Goal: Task Accomplishment & Management: Complete application form

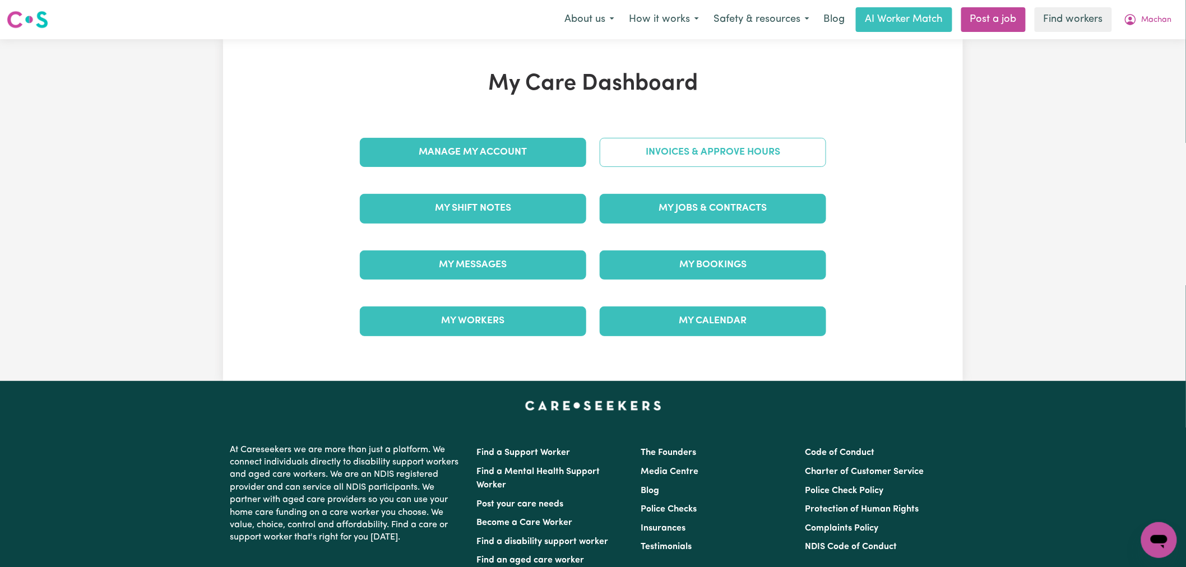
click at [712, 139] on link "Invoices & Approve Hours" at bounding box center [713, 152] width 226 height 29
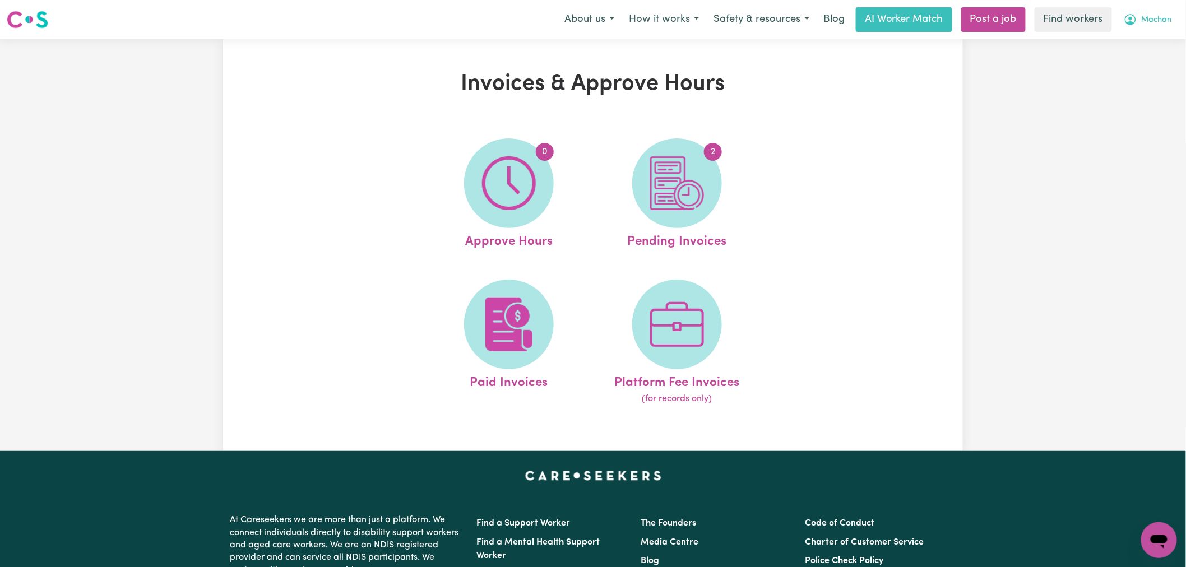
click at [1136, 24] on icon "My Account" at bounding box center [1130, 19] width 13 height 13
click at [1140, 43] on link "My Dashboard" at bounding box center [1134, 43] width 89 height 21
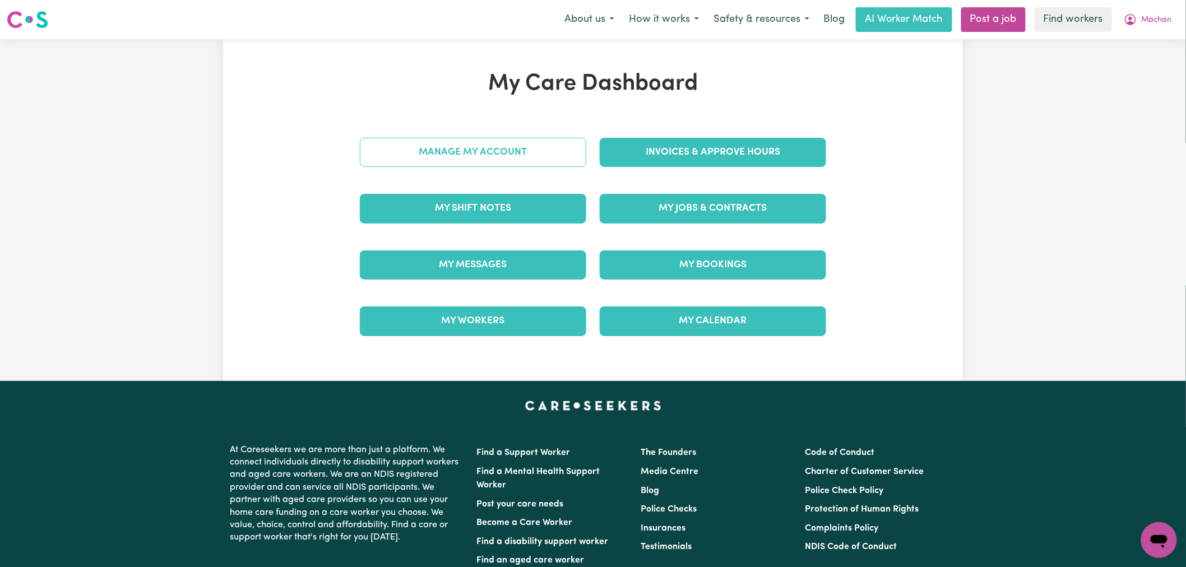
click at [547, 152] on link "Manage My Account" at bounding box center [473, 152] width 226 height 29
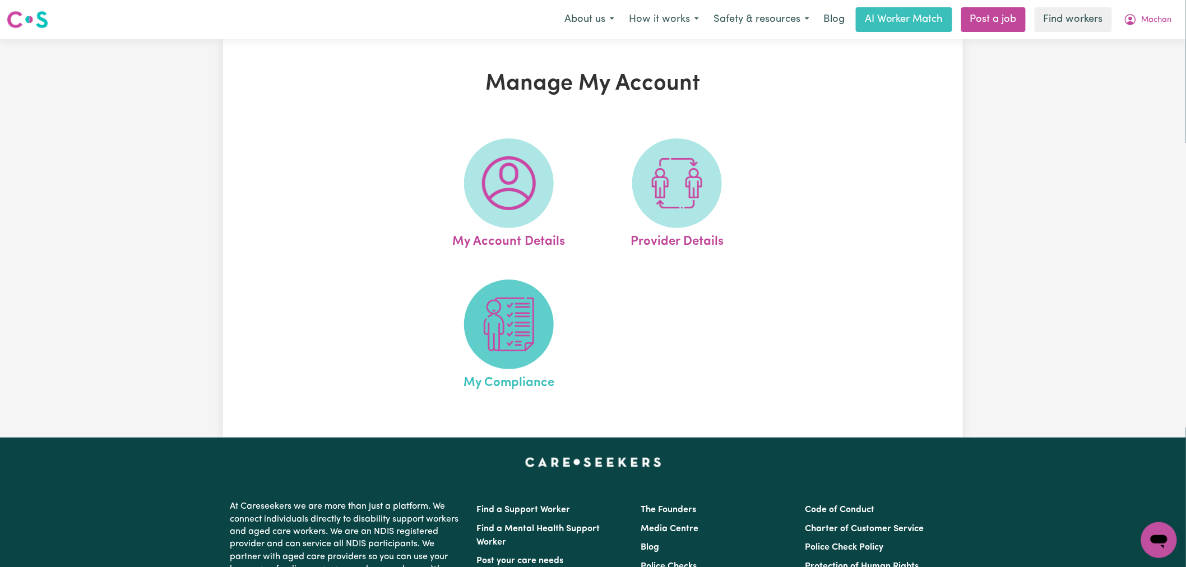
click at [534, 346] on img at bounding box center [509, 325] width 54 height 54
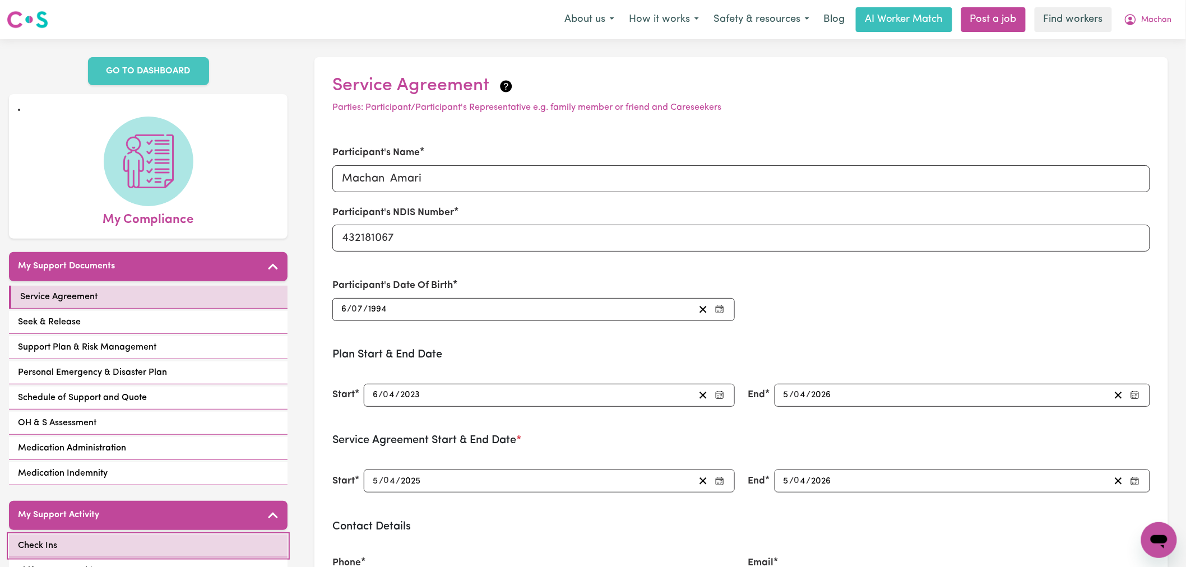
click at [96, 544] on link "Check Ins" at bounding box center [148, 546] width 279 height 23
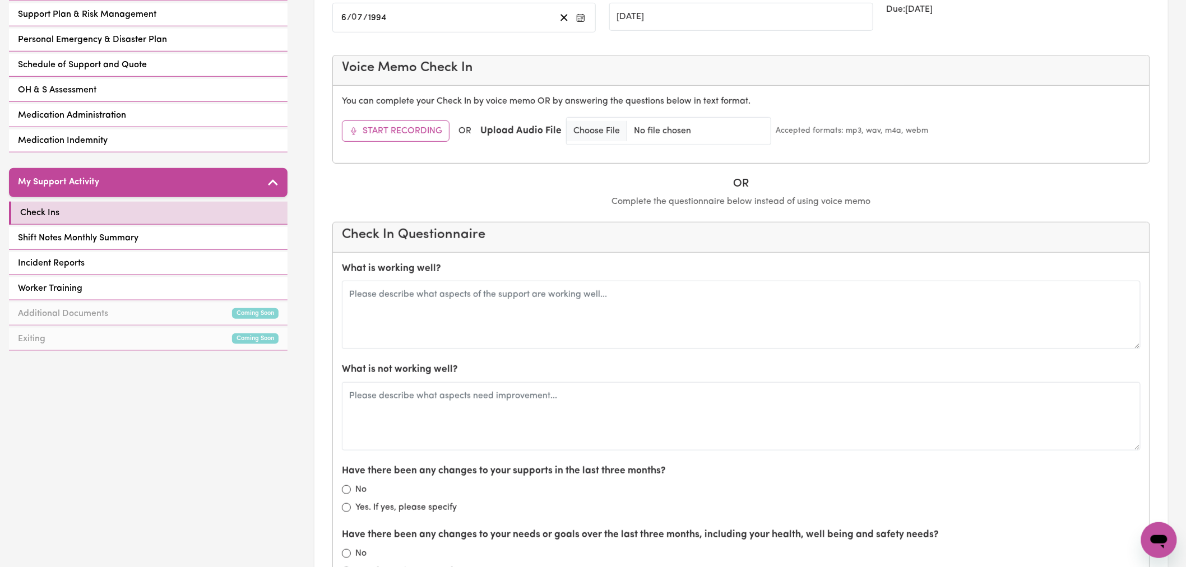
scroll to position [311, 0]
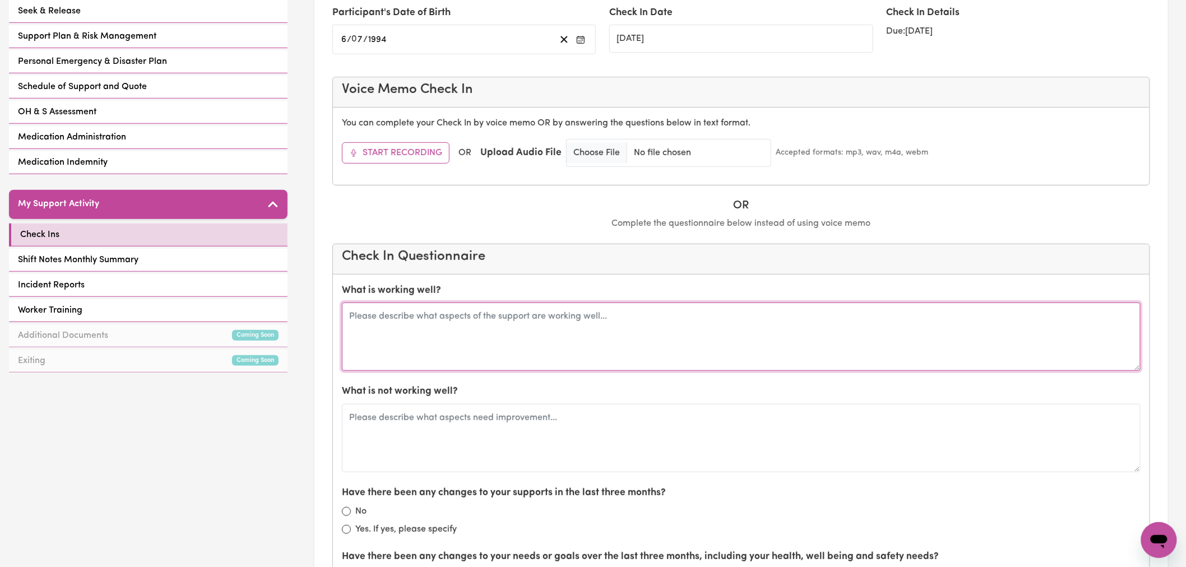
click at [474, 332] on textarea at bounding box center [741, 337] width 799 height 68
paste textarea "Lore ips dolo sitam conse Adipis eli sedd ei tempo. Inci utl etdo ma ali enima …"
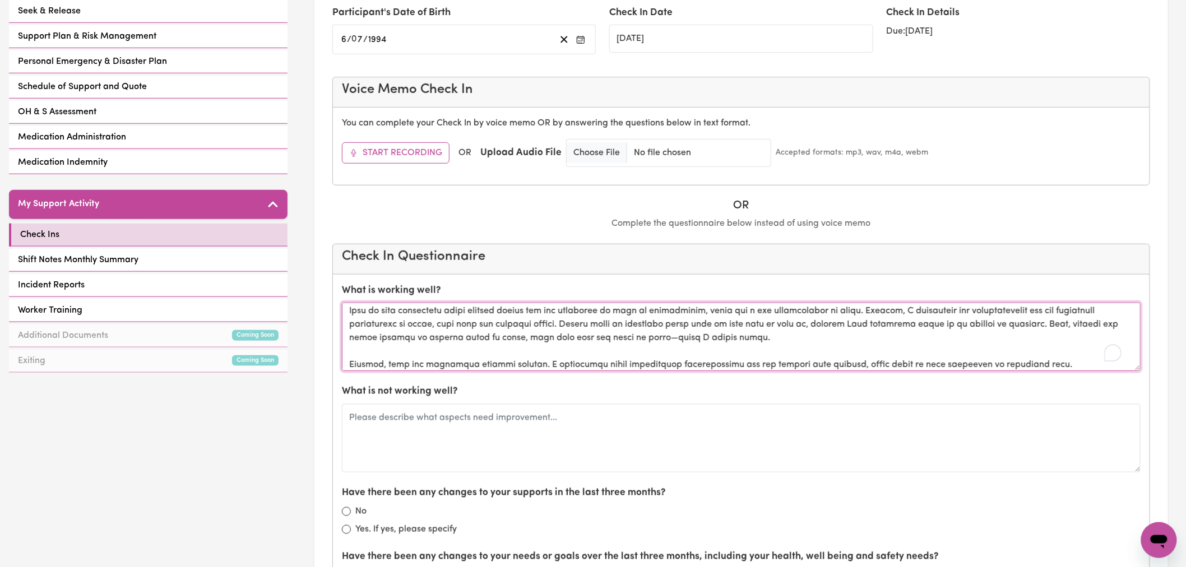
scroll to position [113, 0]
type textarea "Lore ips dolo sitam conse Adipis eli sedd ei tempo. Inci utl etdo ma ali enima …"
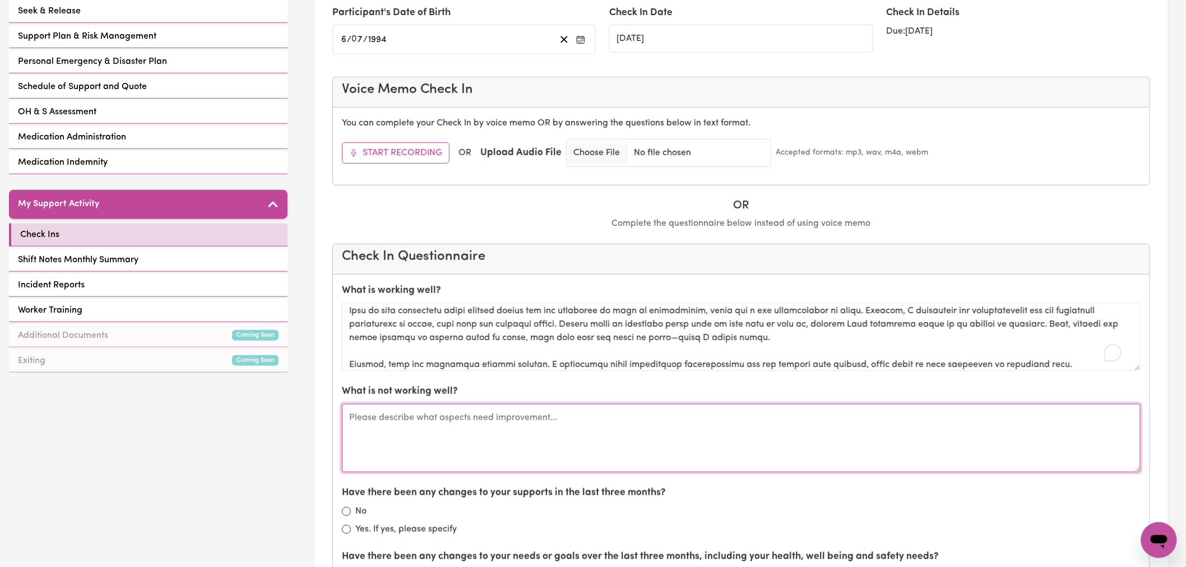
click at [471, 429] on textarea at bounding box center [741, 438] width 799 height 68
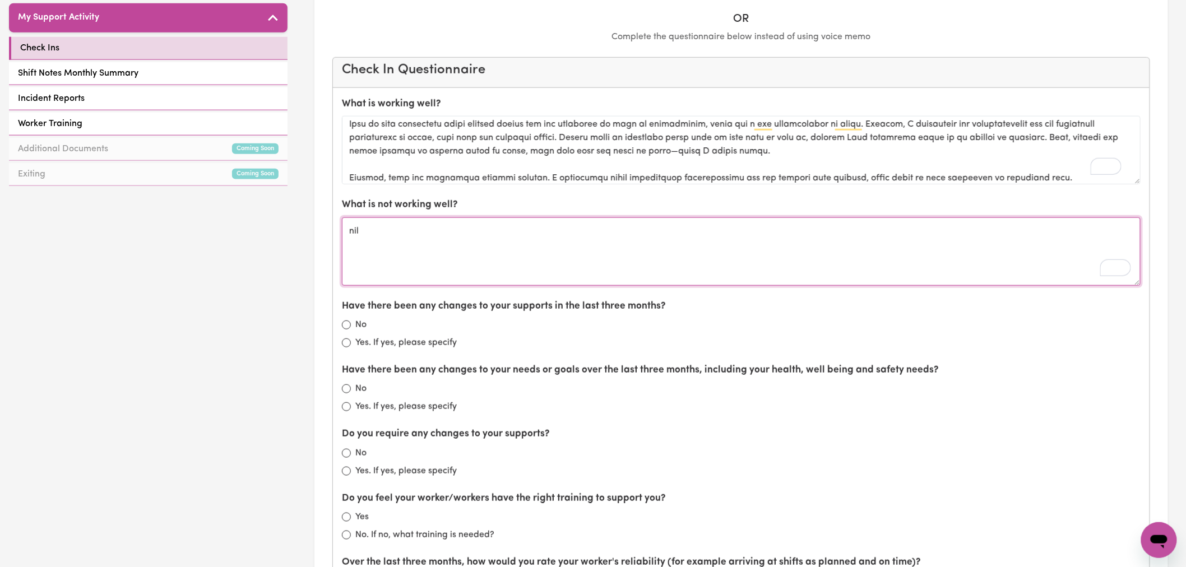
type textarea "nil"
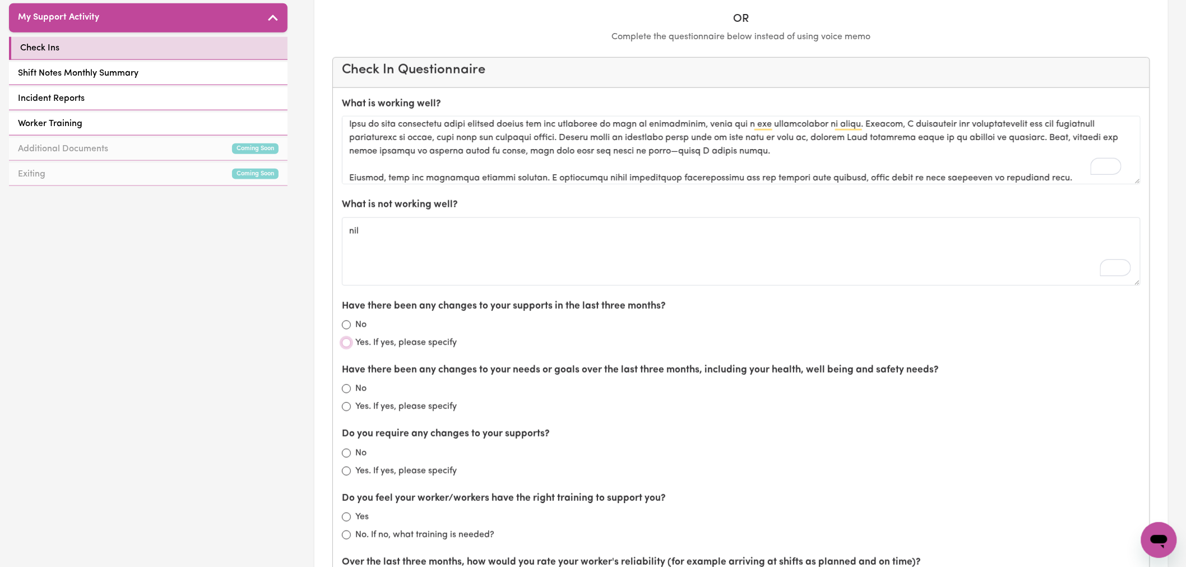
click at [348, 345] on input "Yes. If yes, please specify" at bounding box center [346, 342] width 9 height 9
radio input "true"
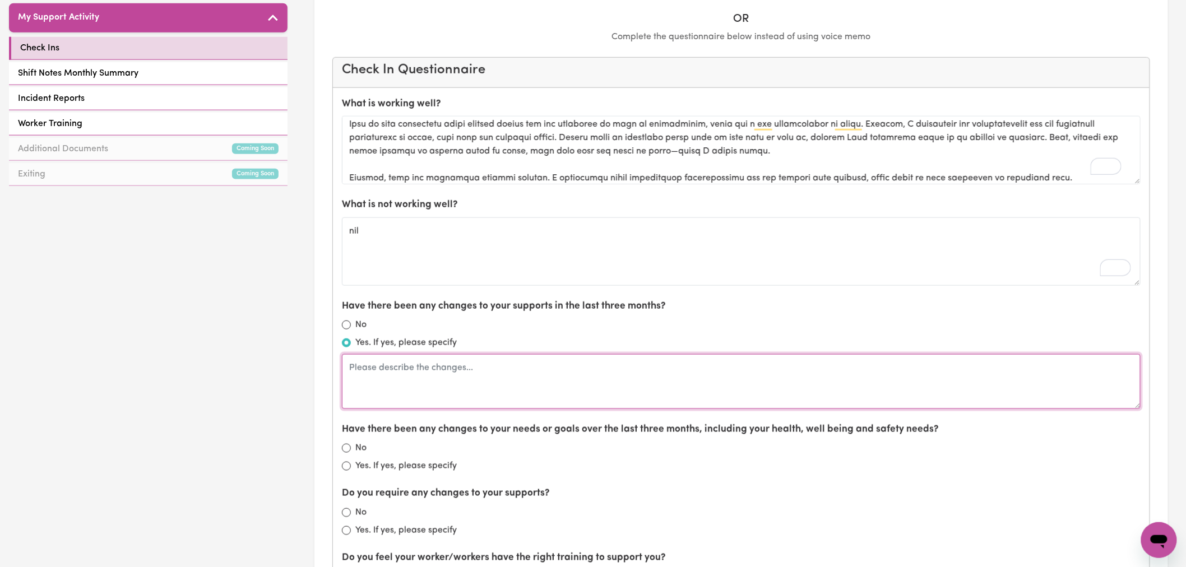
click at [369, 380] on textarea at bounding box center [741, 381] width 799 height 55
type textarea "Philly was away for a month but has now returned to supports."
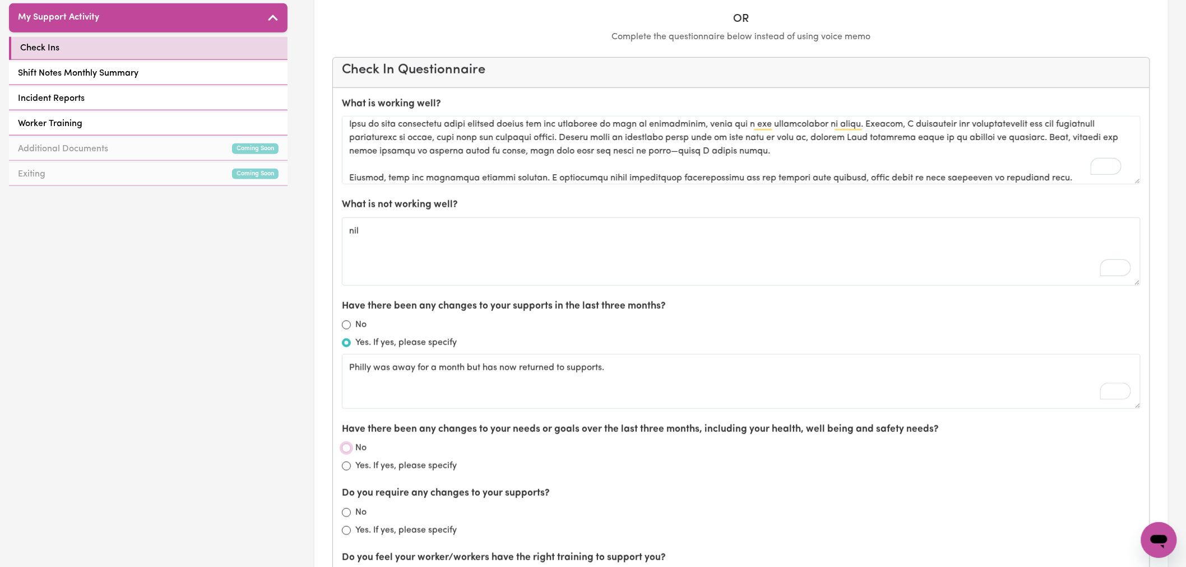
click at [345, 451] on input "No" at bounding box center [346, 448] width 9 height 9
radio input "true"
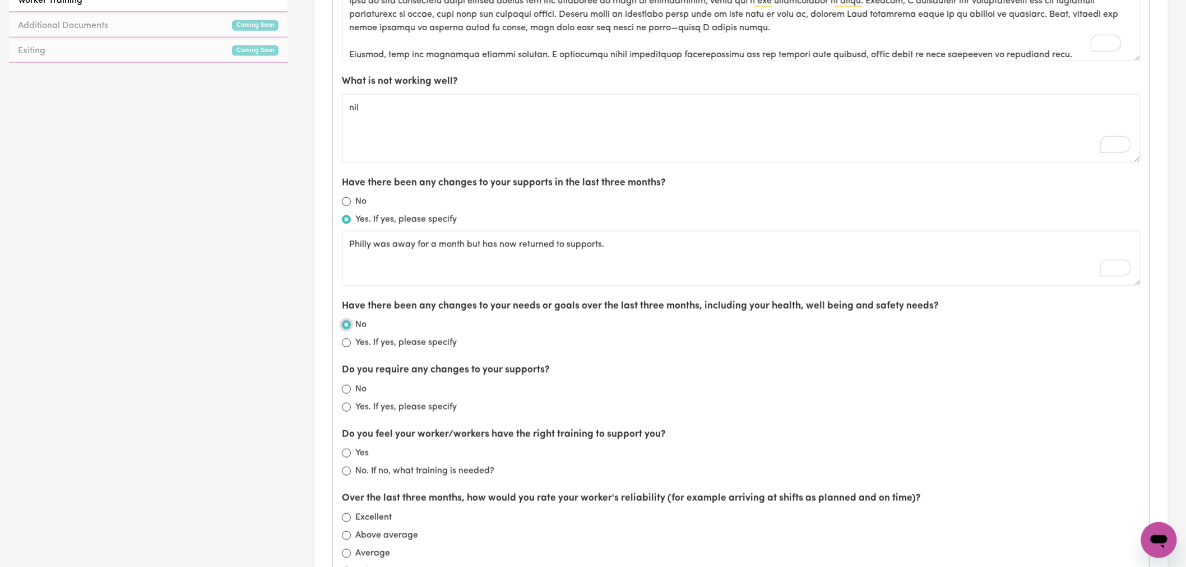
scroll to position [623, 0]
click at [352, 389] on div "No" at bounding box center [741, 387] width 799 height 13
click at [344, 388] on input "No" at bounding box center [346, 387] width 9 height 9
radio input "true"
click at [346, 456] on input "Yes" at bounding box center [346, 451] width 9 height 9
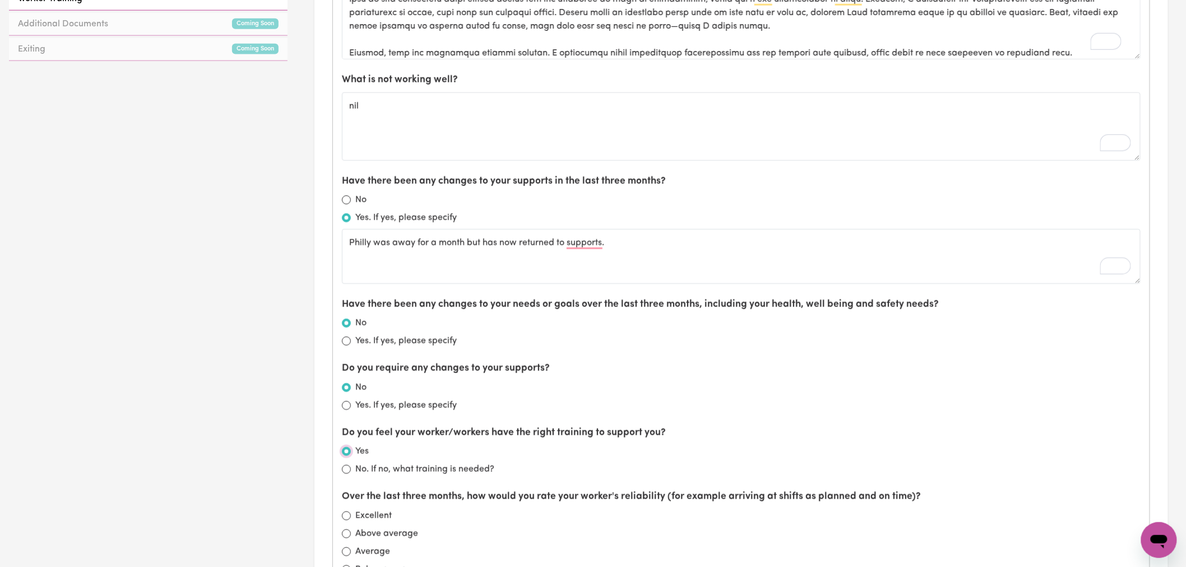
radio input "true"
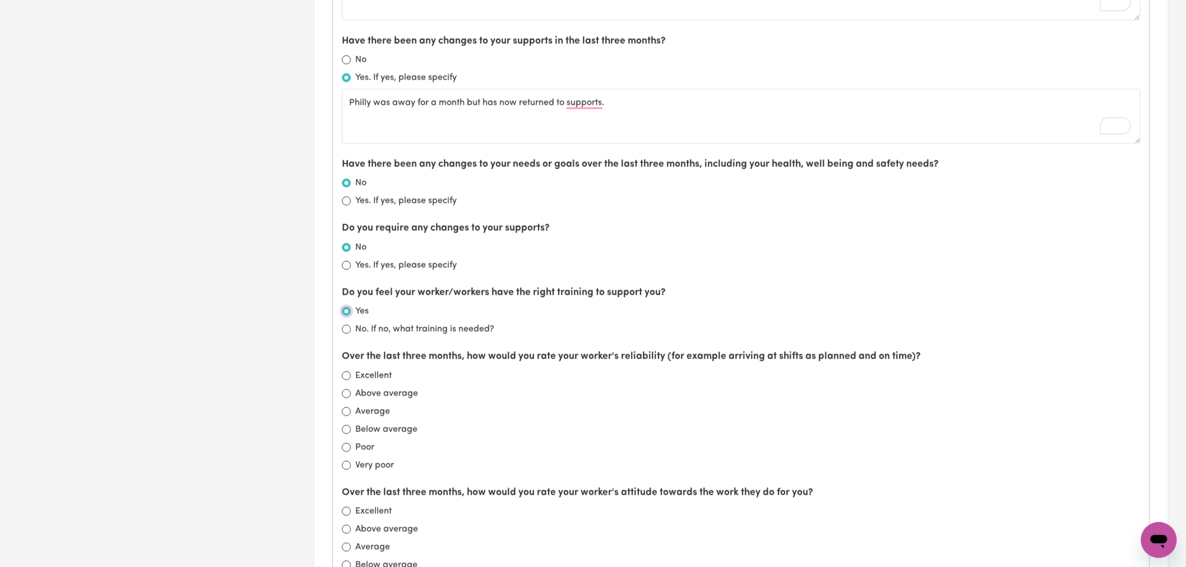
scroll to position [809, 0]
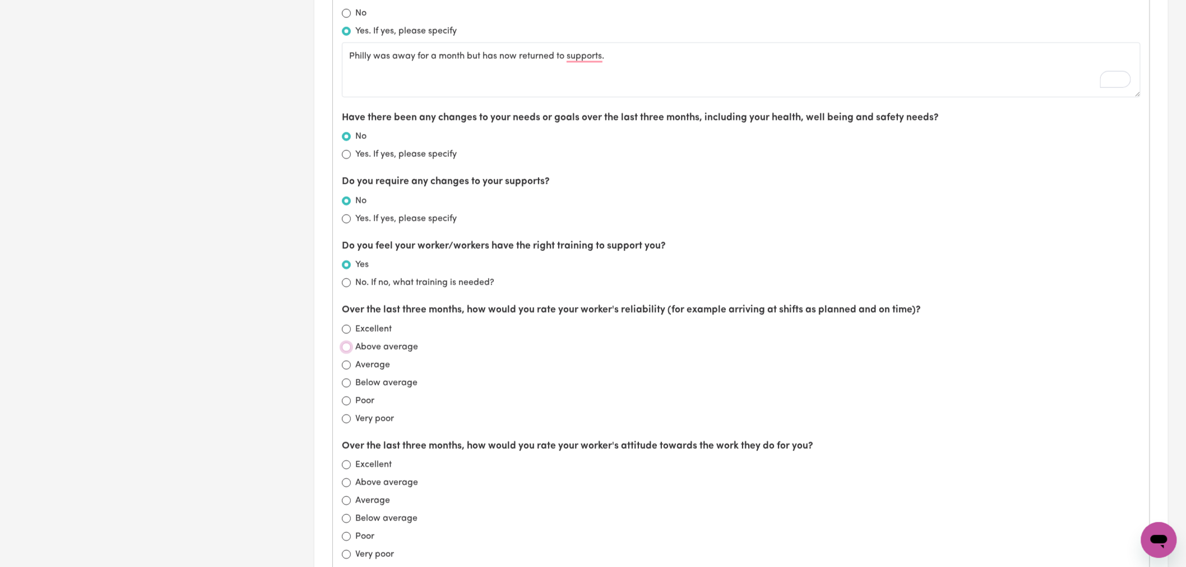
click at [346, 349] on input "Above average" at bounding box center [346, 347] width 9 height 9
radio input "true"
click at [347, 486] on input "Above average" at bounding box center [346, 483] width 9 height 9
radio input "true"
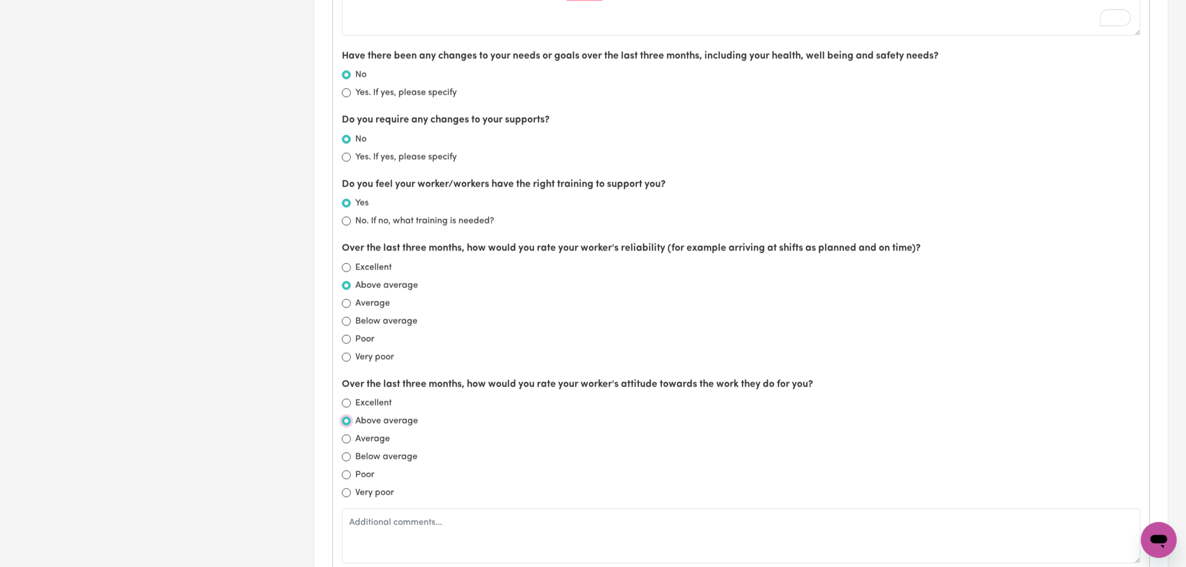
scroll to position [996, 0]
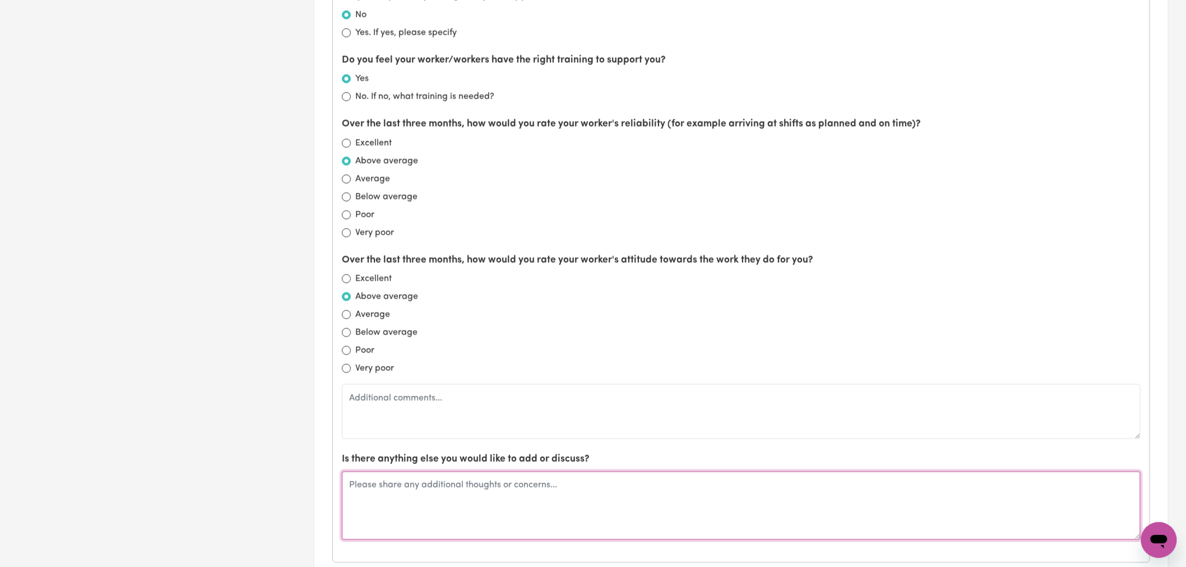
click at [417, 508] on textarea at bounding box center [741, 505] width 799 height 68
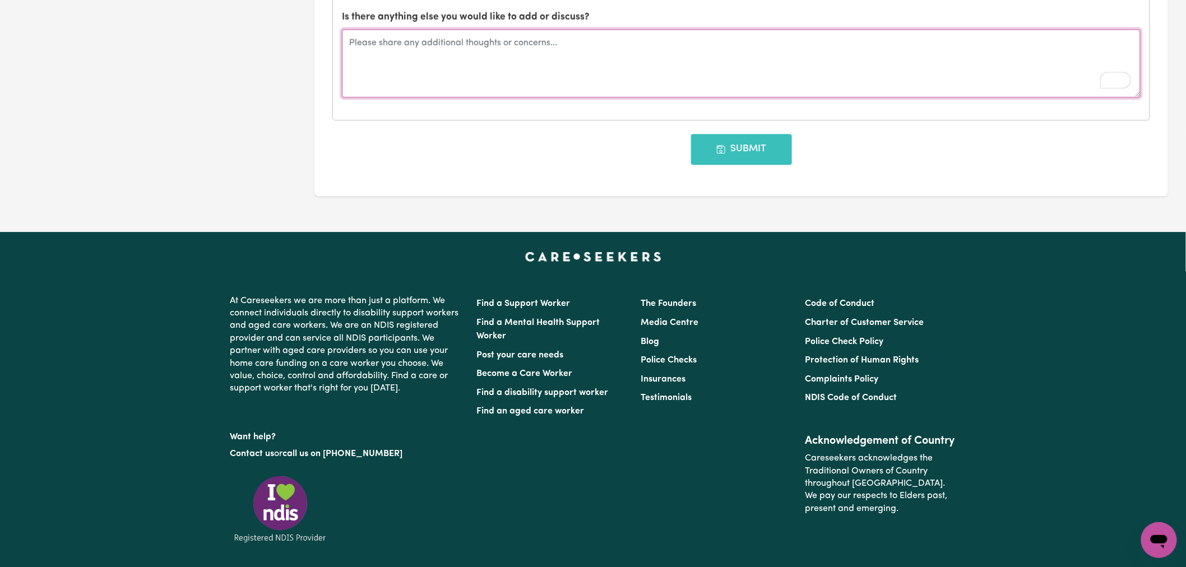
scroll to position [1494, 0]
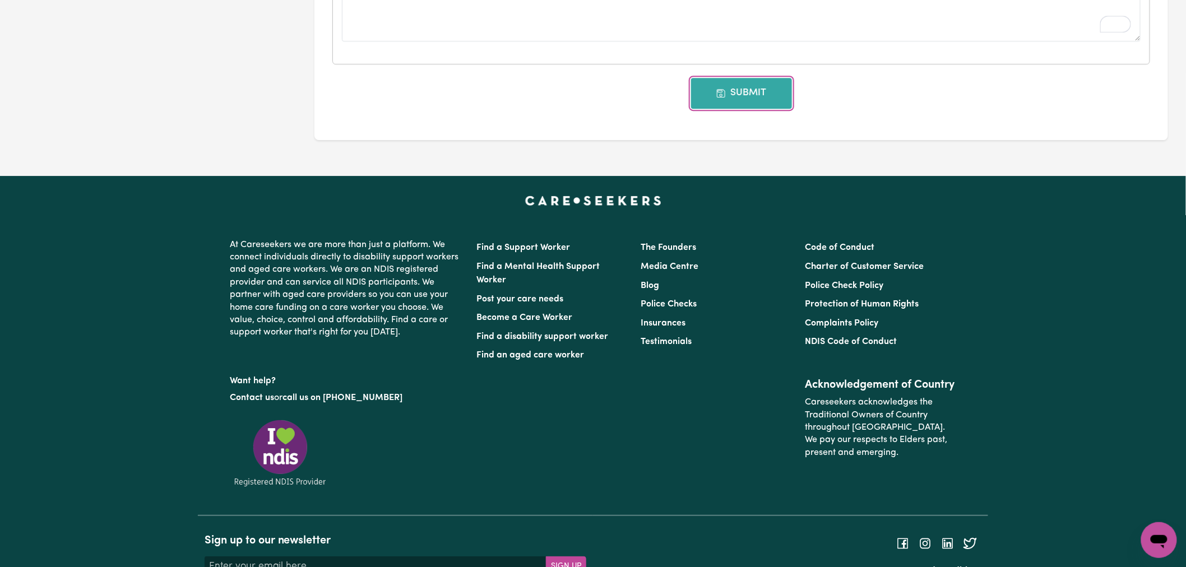
click at [741, 99] on button "Submit" at bounding box center [741, 93] width 101 height 30
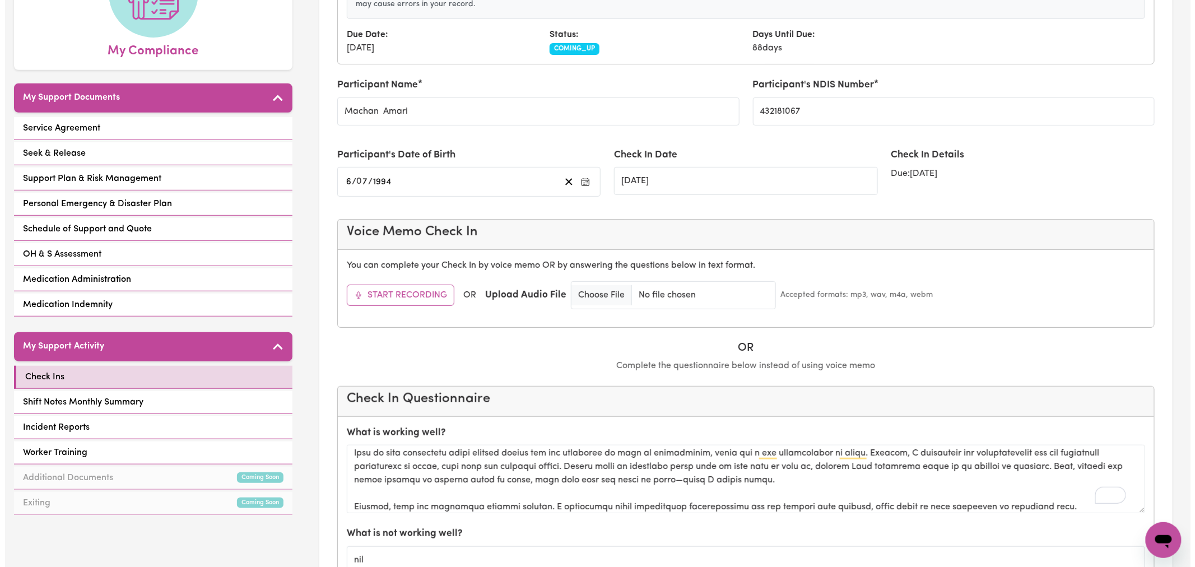
scroll to position [0, 0]
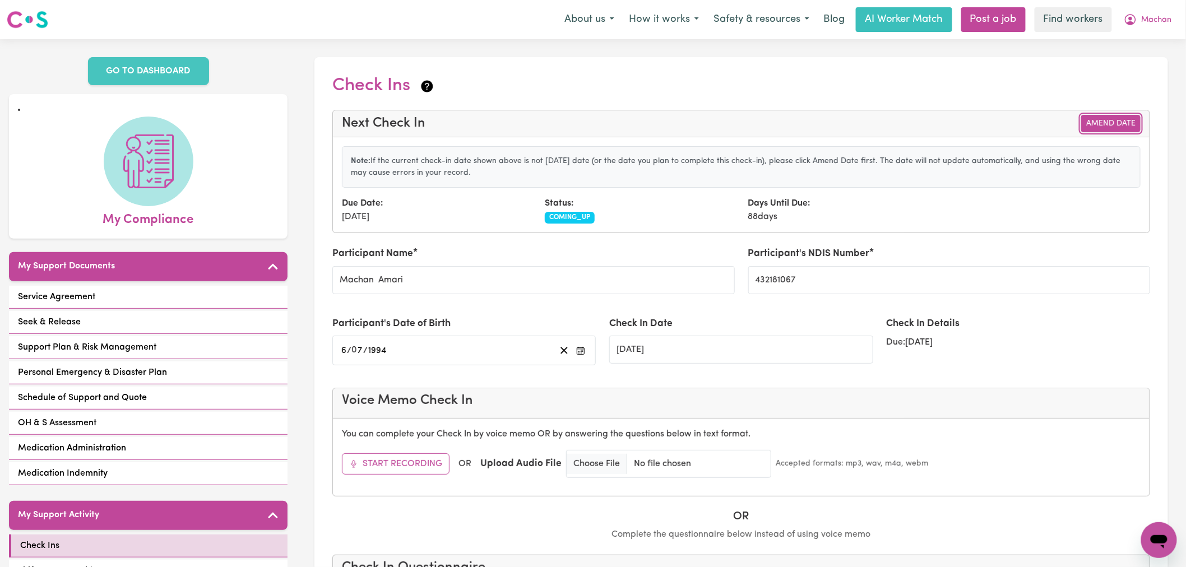
click at [1111, 121] on button "Amend Date" at bounding box center [1110, 123] width 59 height 17
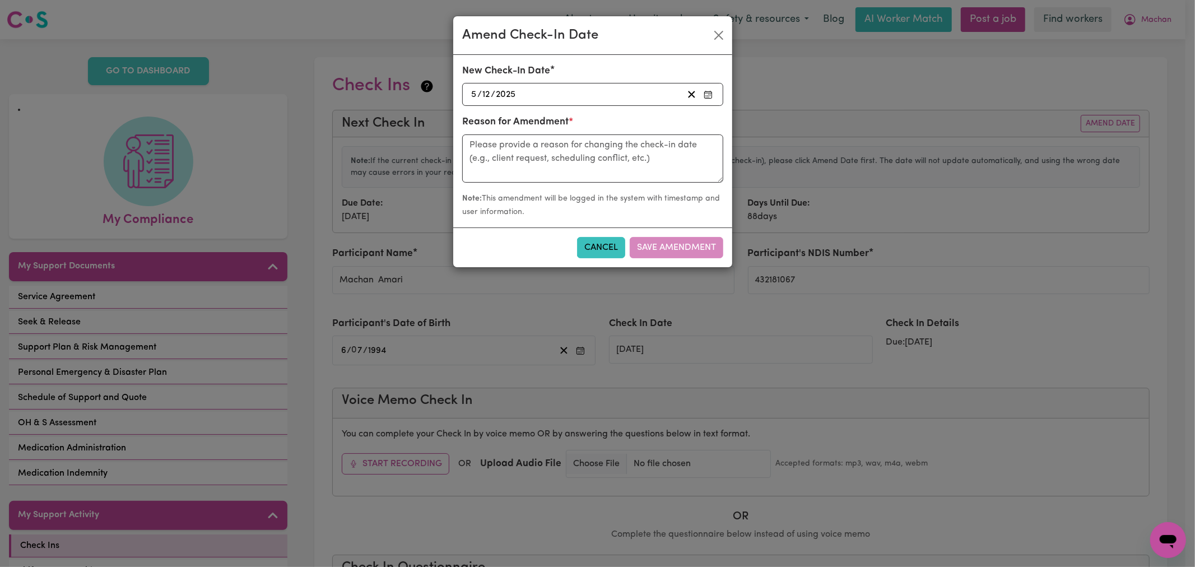
click at [559, 92] on div "[DATE] [DATE]" at bounding box center [577, 94] width 214 height 15
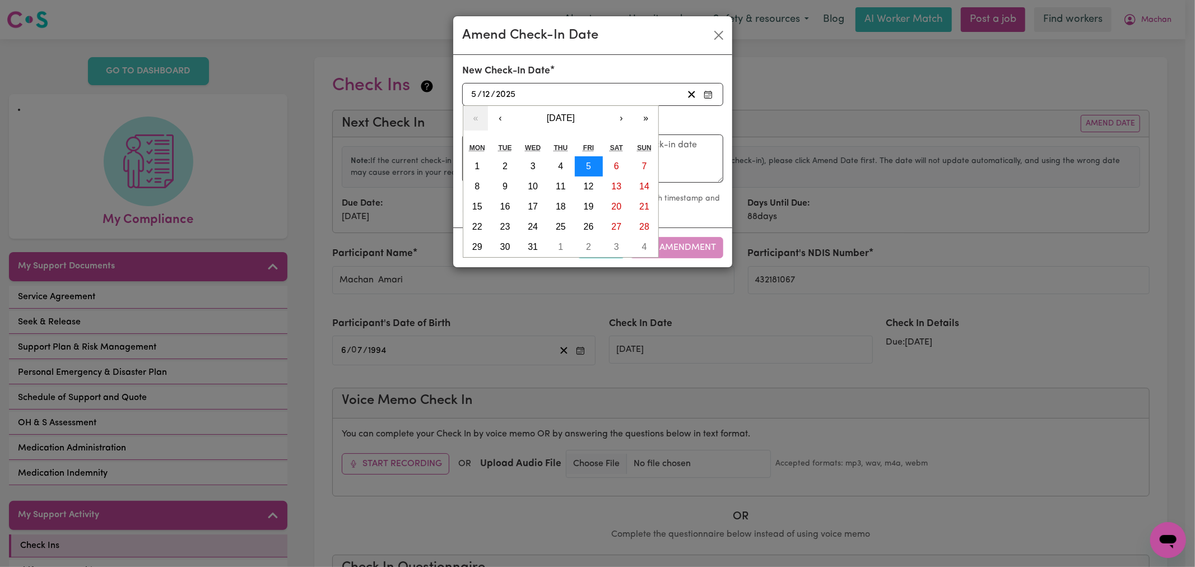
click at [592, 169] on button "5" at bounding box center [589, 166] width 28 height 20
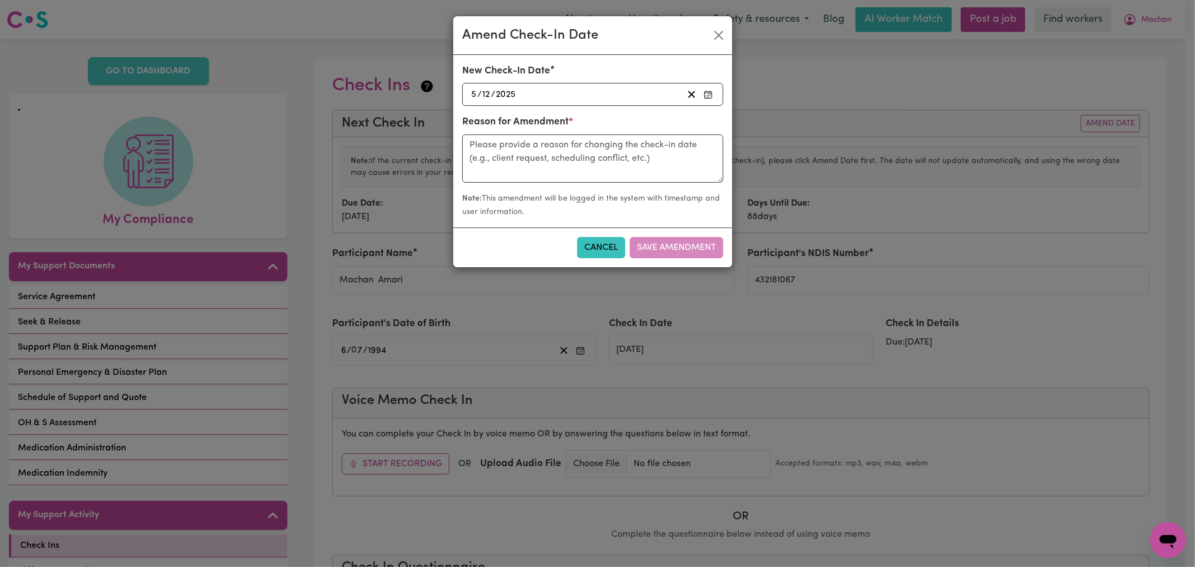
click at [708, 97] on circle "button" at bounding box center [707, 96] width 1 height 1
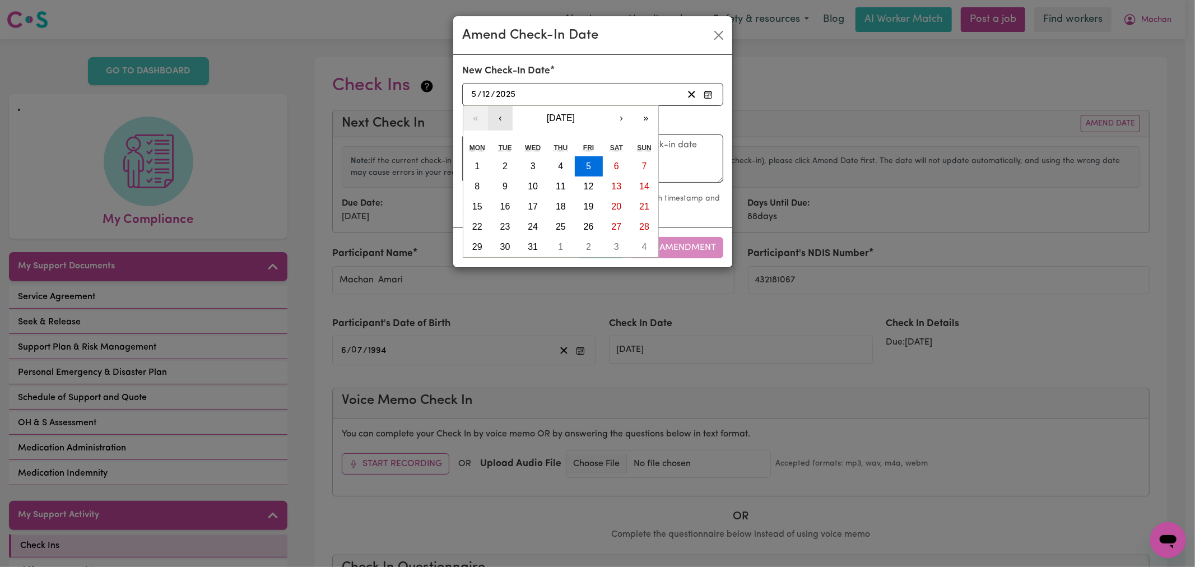
click at [502, 120] on button "‹" at bounding box center [500, 118] width 25 height 25
click at [477, 182] on abbr "8" at bounding box center [477, 187] width 5 height 10
type input "[DATE]"
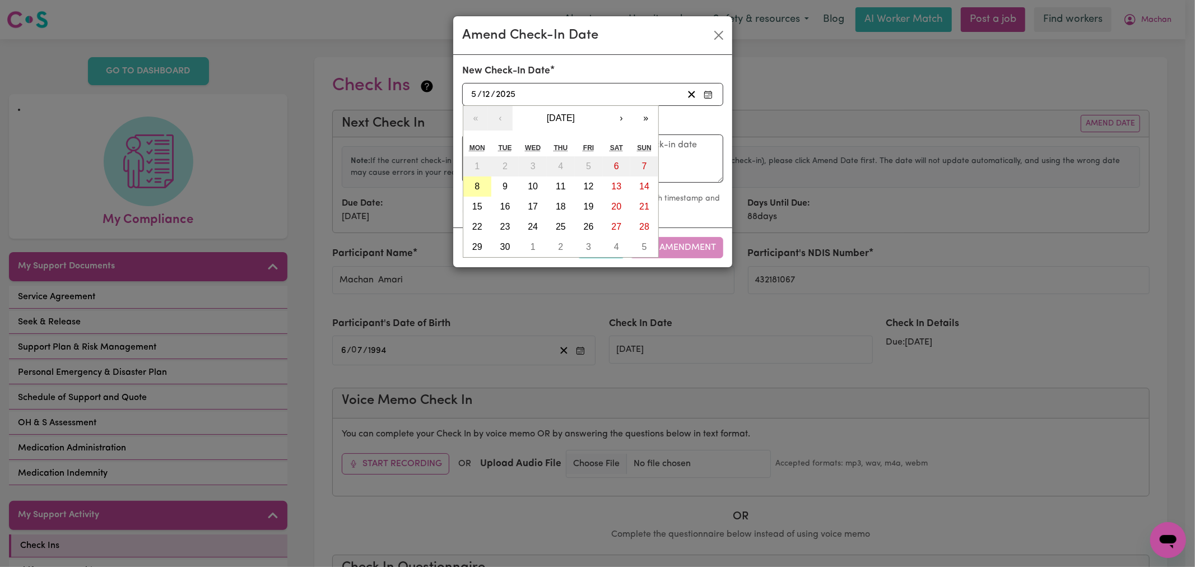
type input "8"
type input "9"
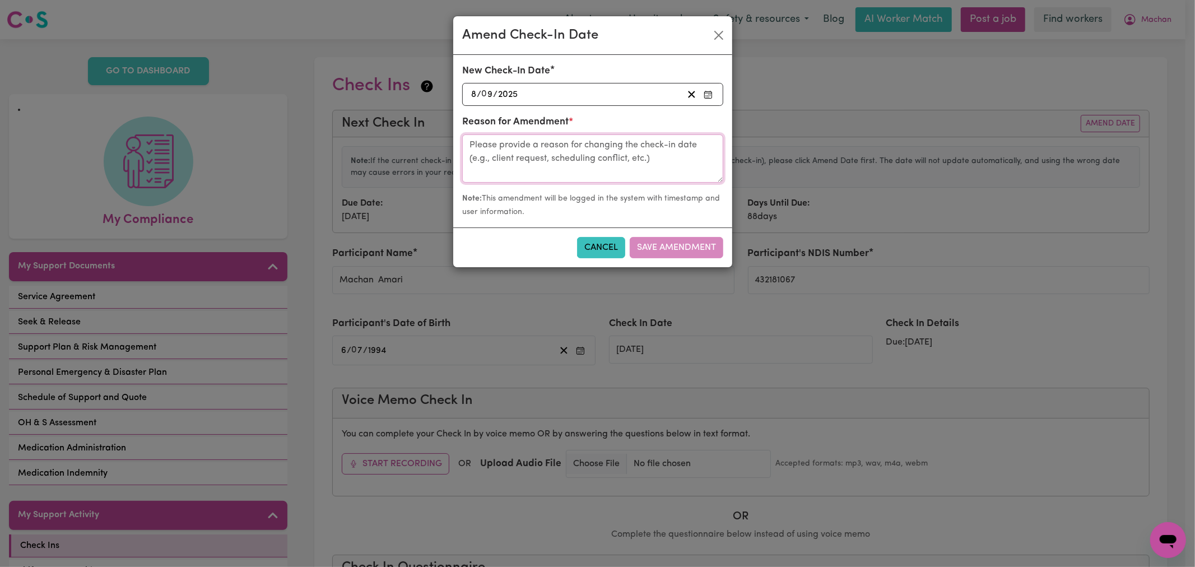
click at [514, 150] on textarea at bounding box center [592, 158] width 261 height 48
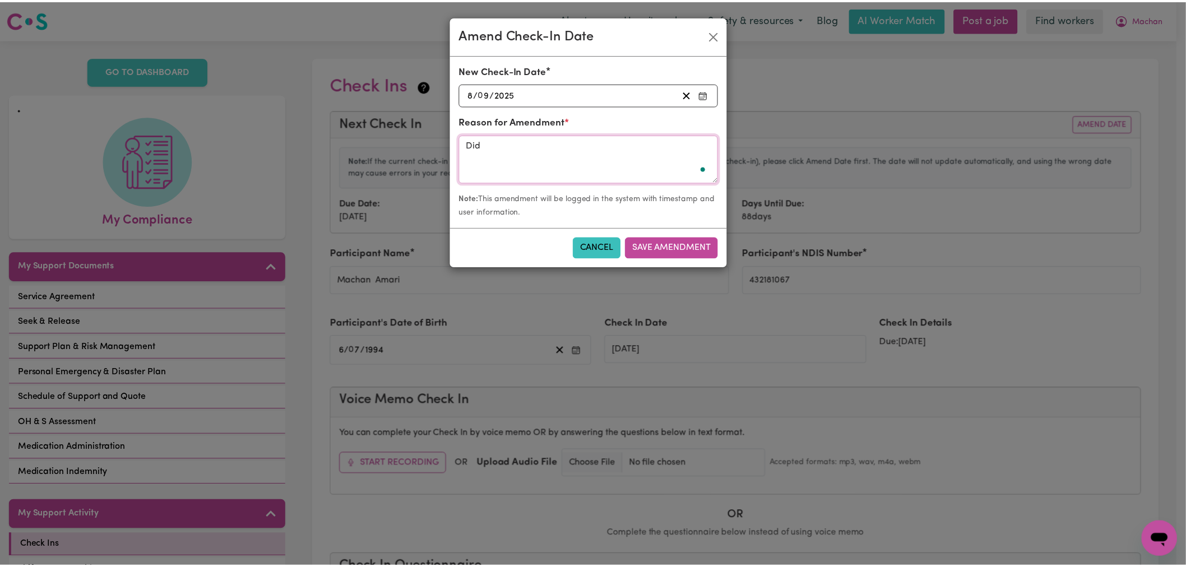
scroll to position [113, 0]
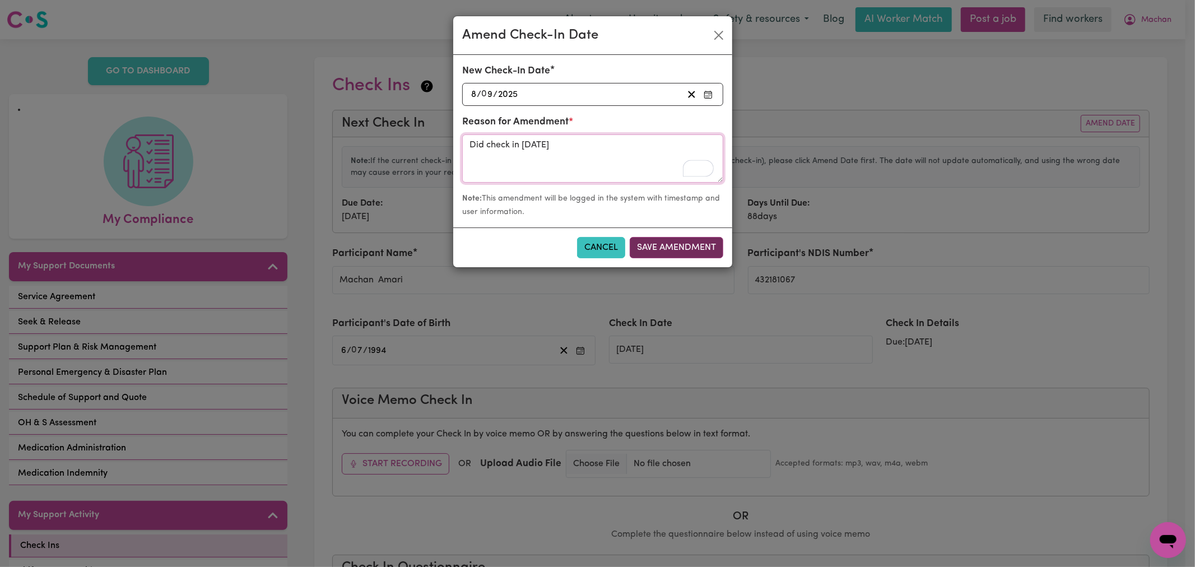
type textarea "Did check in [DATE]"
click at [713, 256] on button "Save Amendment" at bounding box center [677, 247] width 94 height 21
type input "[DATE]"
radio input "false"
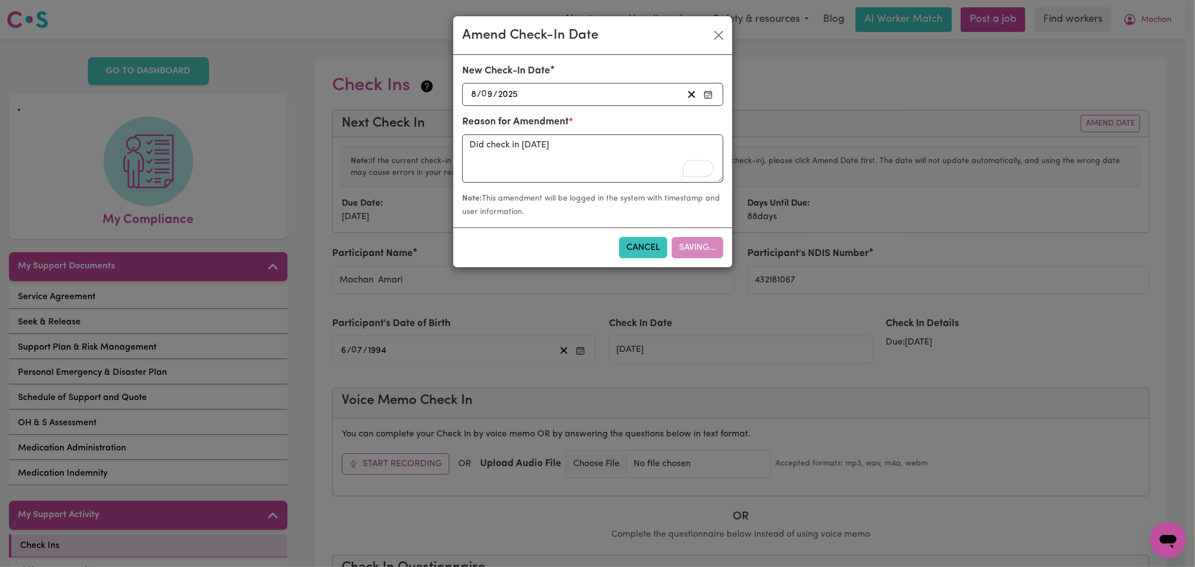
radio input "false"
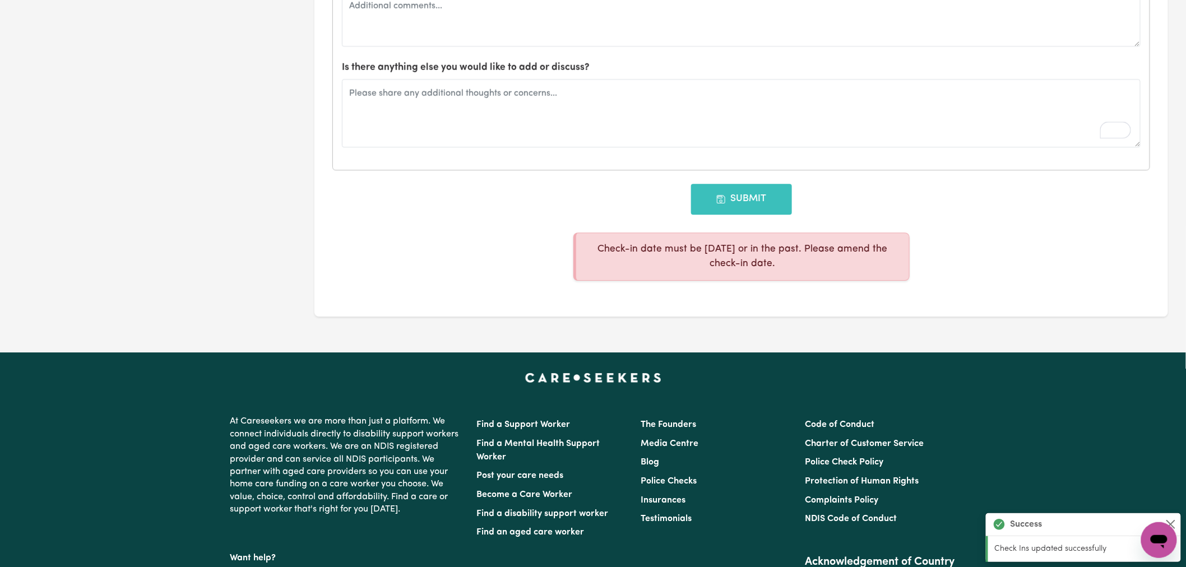
scroll to position [1432, 0]
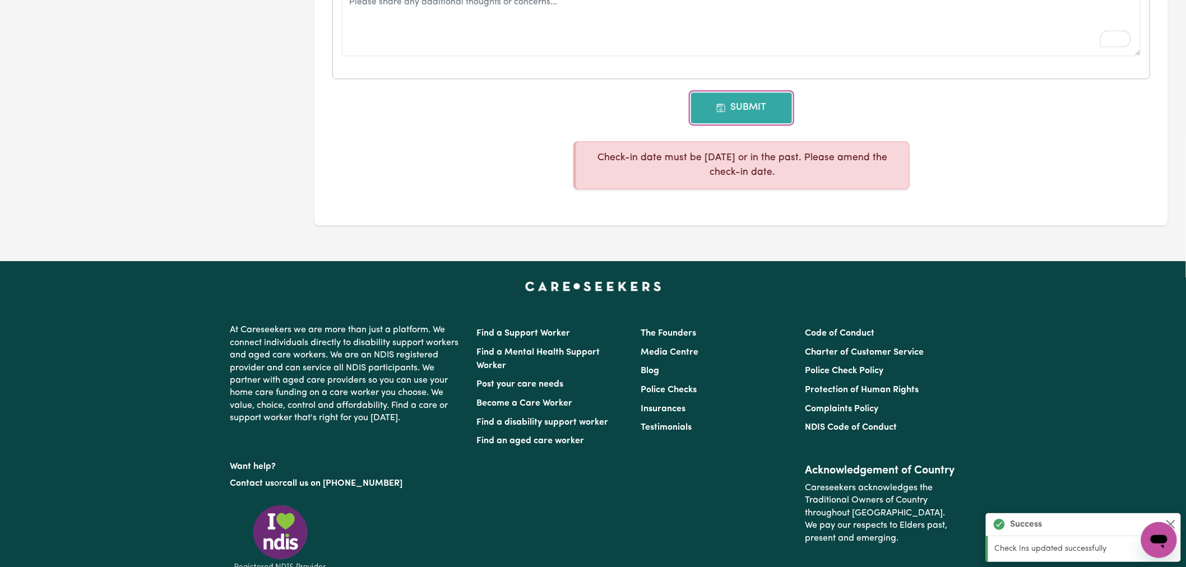
click at [718, 108] on icon "button" at bounding box center [721, 108] width 8 height 8
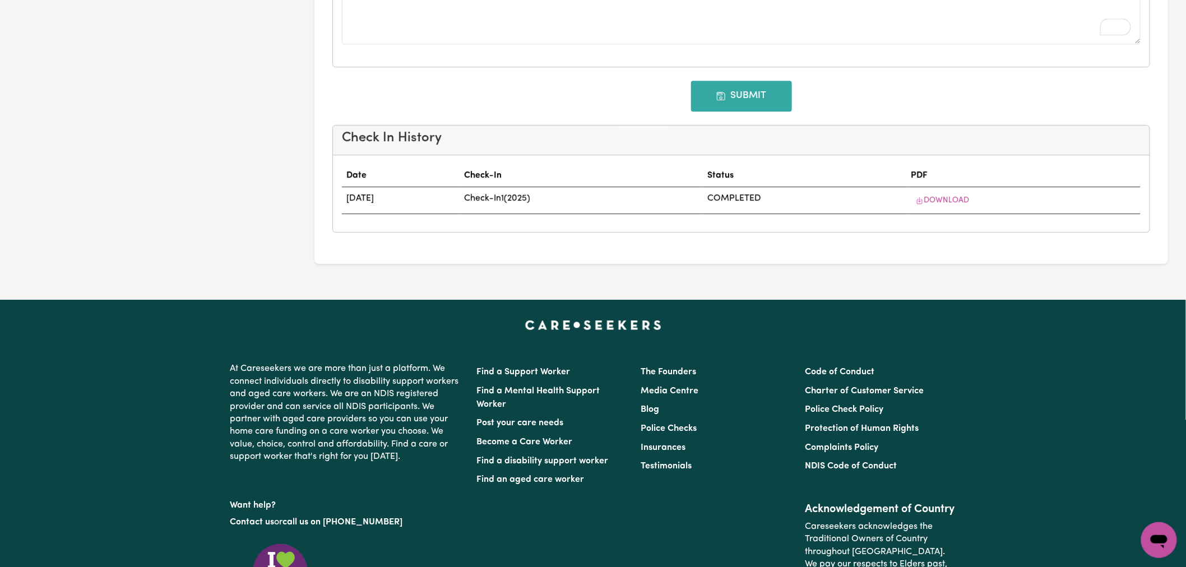
type input "[DATE]"
